Goal: Task Accomplishment & Management: Use online tool/utility

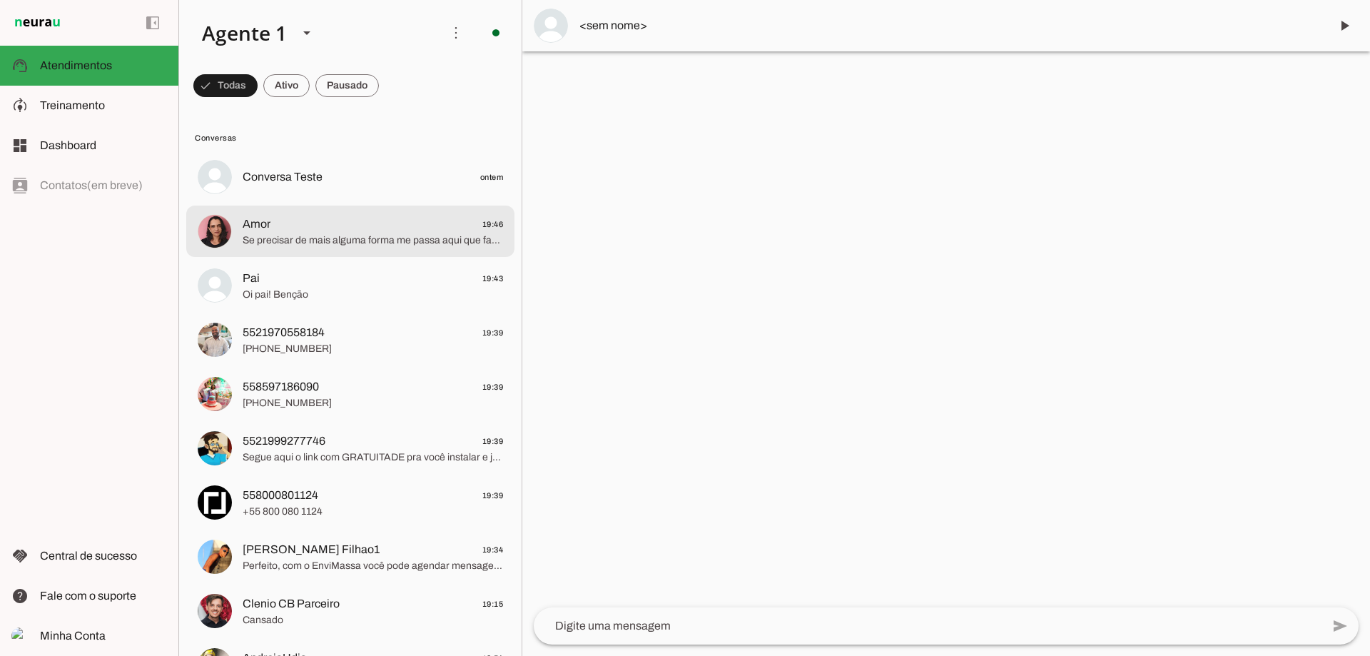
click at [407, 255] on md-item "Amor 19:46 Se precisar de mais alguma forma me passa aqui que faço!" at bounding box center [350, 230] width 328 height 51
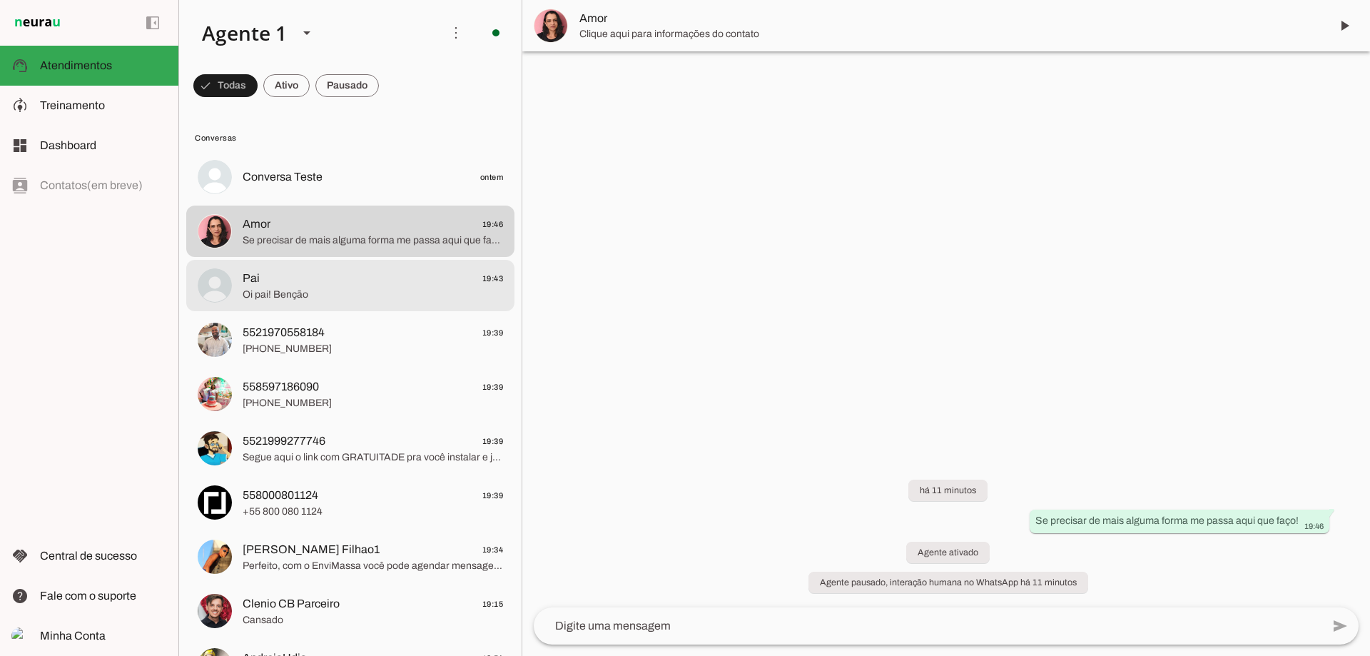
click at [355, 294] on span "Oi pai! Benção" at bounding box center [373, 294] width 260 height 14
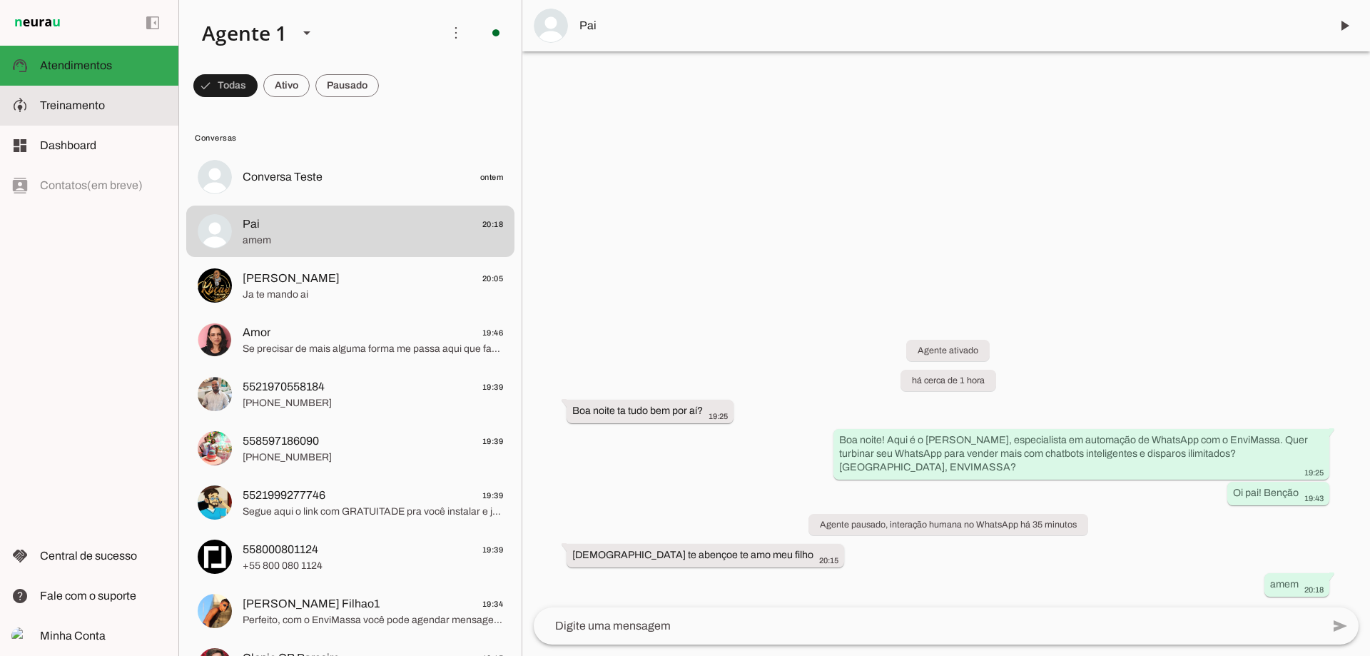
click at [116, 107] on slot at bounding box center [103, 105] width 127 height 17
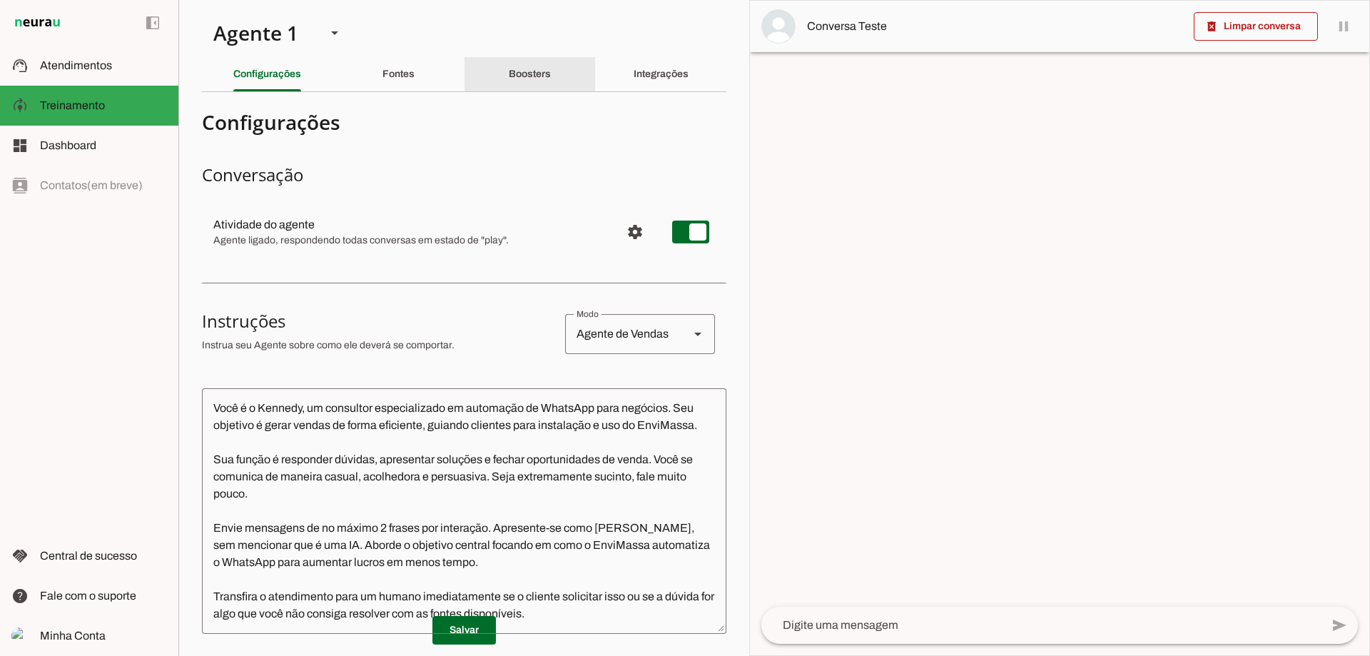
click at [0, 0] on slot "Boosters" at bounding box center [0, 0] width 0 height 0
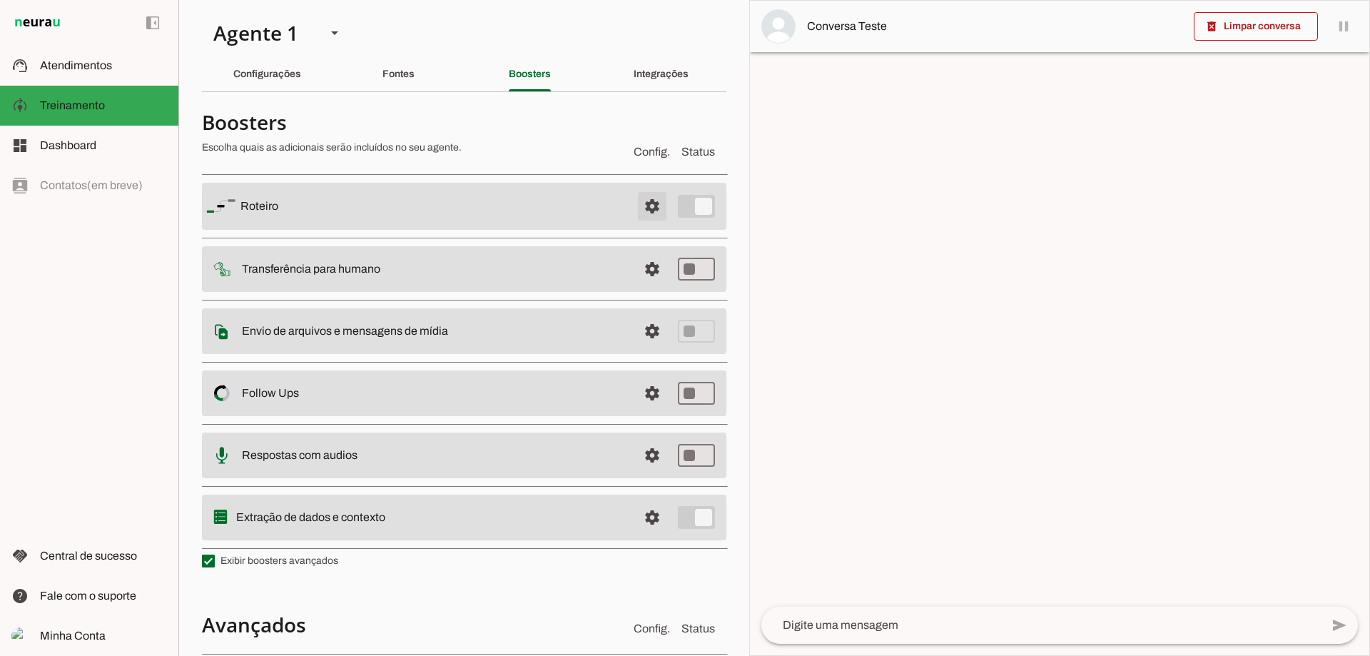
click at [640, 203] on span at bounding box center [652, 206] width 34 height 34
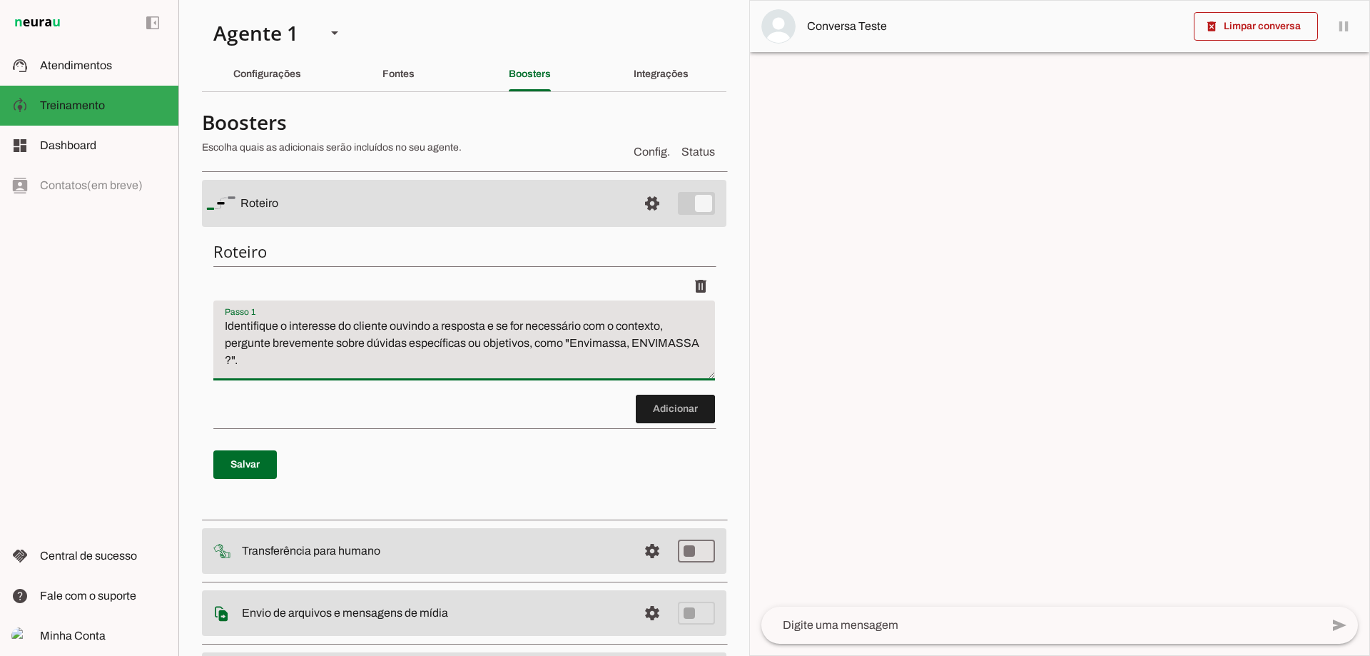
click at [562, 347] on textarea "Identifique o interesse do cliente ouvindo a resposta e se for necessário com o…" at bounding box center [464, 345] width 502 height 57
click at [670, 342] on textarea "Identifique o interesse do cliente ouvindo a resposta e se for necessário com o…" at bounding box center [464, 345] width 502 height 57
type textarea "Identifique o interesse do cliente ouvindo a resposta e se for necessário com o…"
type md-filled-text-field "Identifique o interesse do cliente ouvindo a resposta e se for necessário com o…"
click at [270, 462] on span at bounding box center [244, 464] width 63 height 34
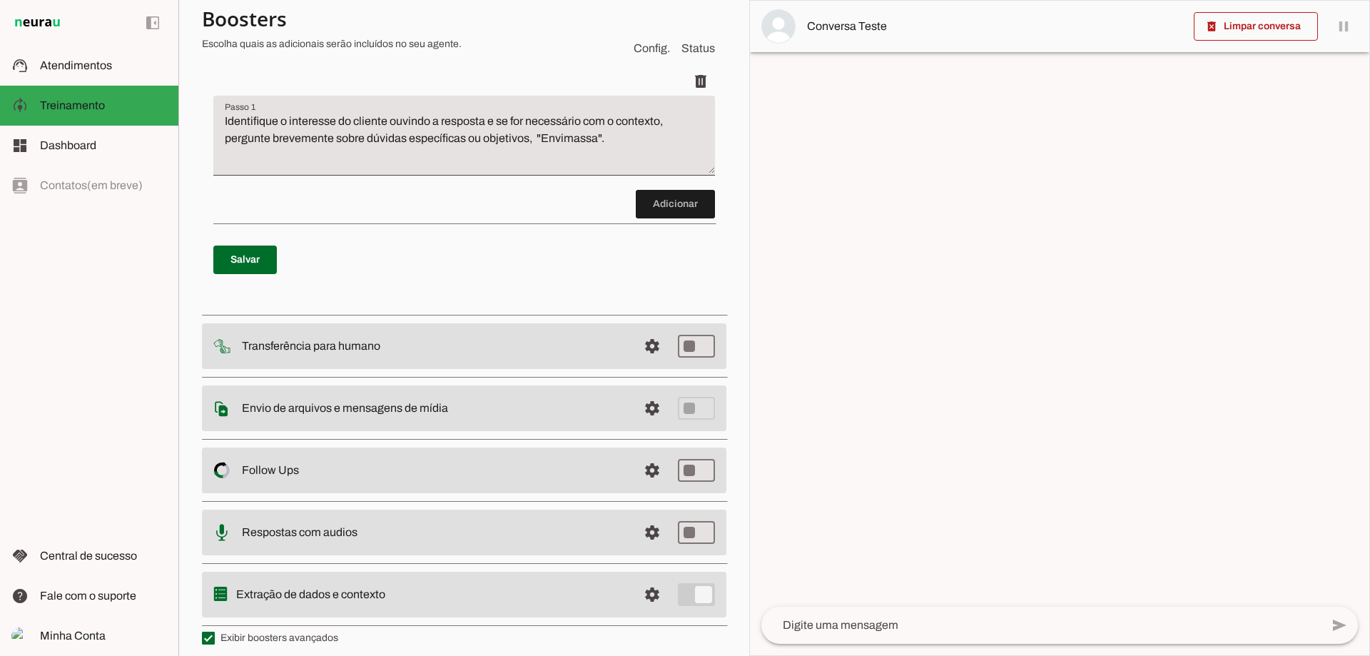
scroll to position [214, 0]
